Goal: Task Accomplishment & Management: Manage account settings

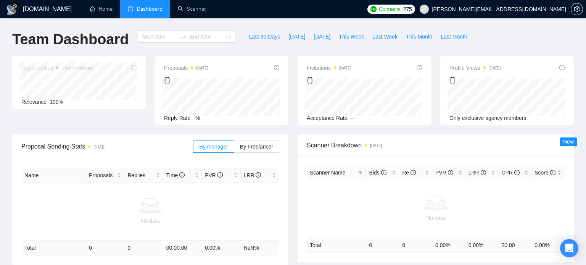
type input "2025-08-04"
type input "2025-09-03"
